Goal: Navigation & Orientation: Find specific page/section

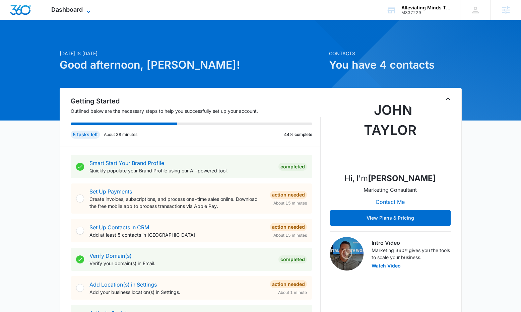
click at [71, 11] on span "Dashboard" at bounding box center [66, 9] width 31 height 7
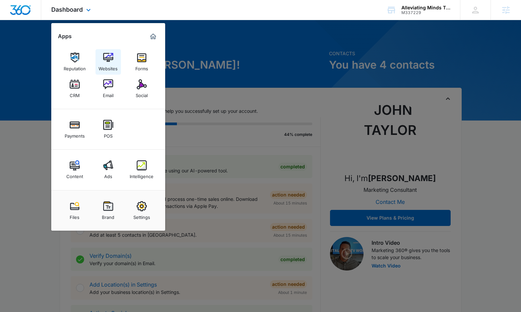
click at [106, 64] on div "Websites" at bounding box center [107, 67] width 19 height 9
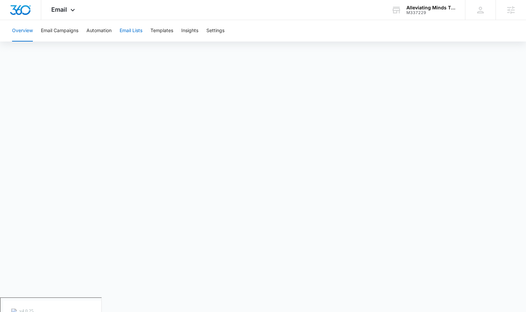
click at [130, 31] on button "Email Lists" at bounding box center [130, 30] width 23 height 21
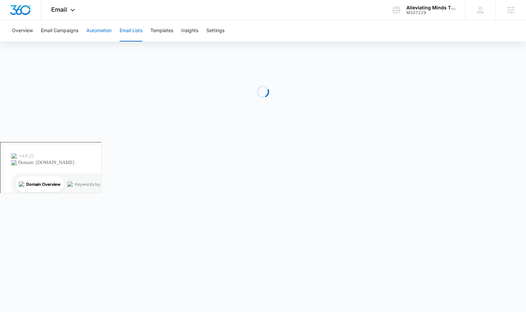
click at [99, 31] on button "Automation" at bounding box center [98, 30] width 25 height 21
click at [168, 30] on button "Templates" at bounding box center [161, 30] width 23 height 21
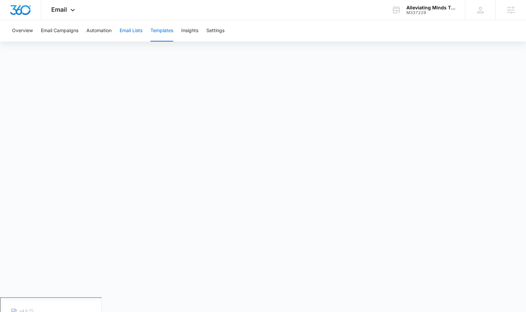
click at [130, 31] on button "Email Lists" at bounding box center [130, 30] width 23 height 21
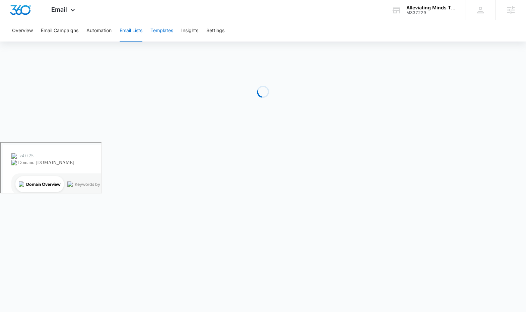
click at [167, 31] on button "Templates" at bounding box center [161, 30] width 23 height 21
